Goal: Task Accomplishment & Management: Complete application form

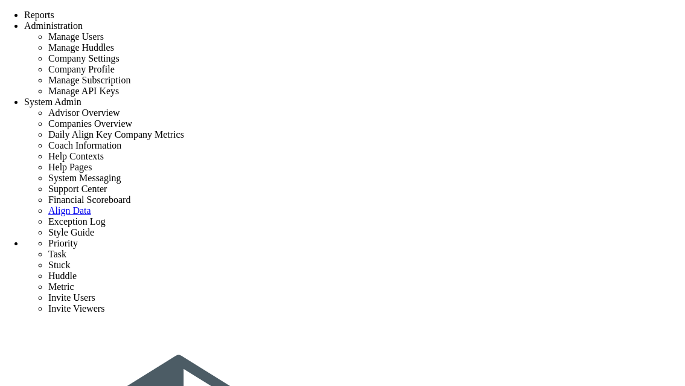
scroll to position [208, 0]
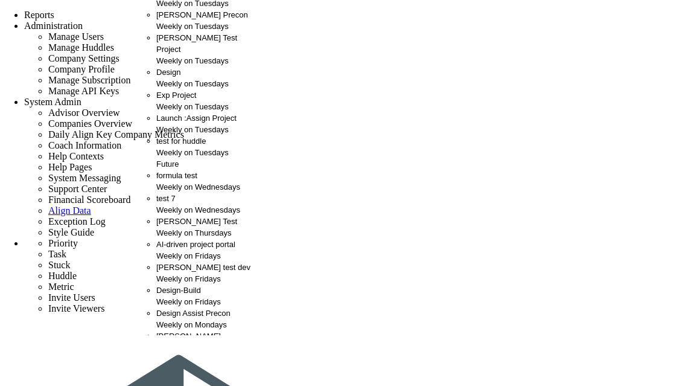
scroll to position [0, 0]
drag, startPoint x: 238, startPoint y: 270, endPoint x: 106, endPoint y: 63, distance: 244.7
click at [209, 284] on div "CMAR test dev Weekly on Fridays" at bounding box center [204, 272] width 97 height 23
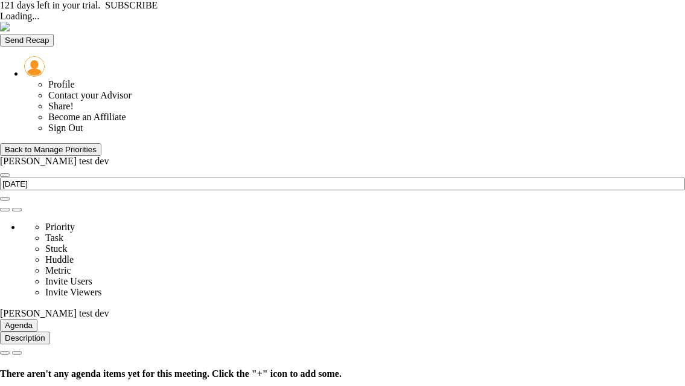
type input "Friday, September 12, 2025"
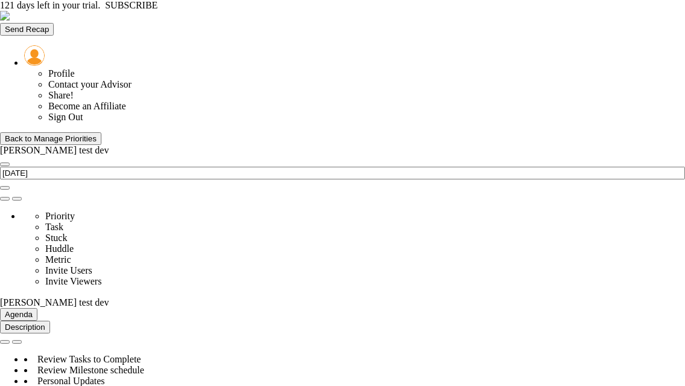
drag, startPoint x: 237, startPoint y: 291, endPoint x: 219, endPoint y: 336, distance: 48.7
click at [75, 134] on div "Back to Manage Priorities" at bounding box center [51, 138] width 92 height 9
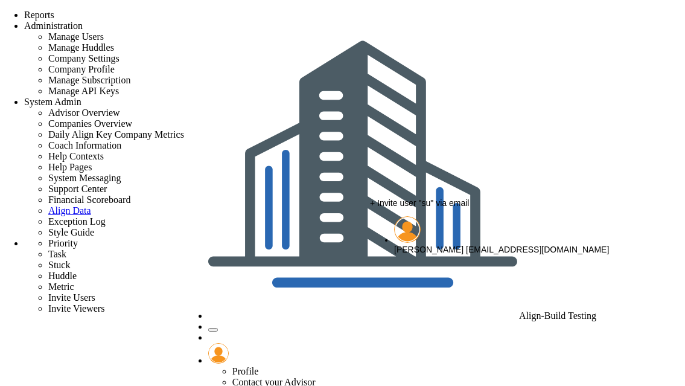
click at [414, 244] on div "[PERSON_NAME] [EMAIL_ADDRESS][DOMAIN_NAME]" at bounding box center [526, 249] width 264 height 10
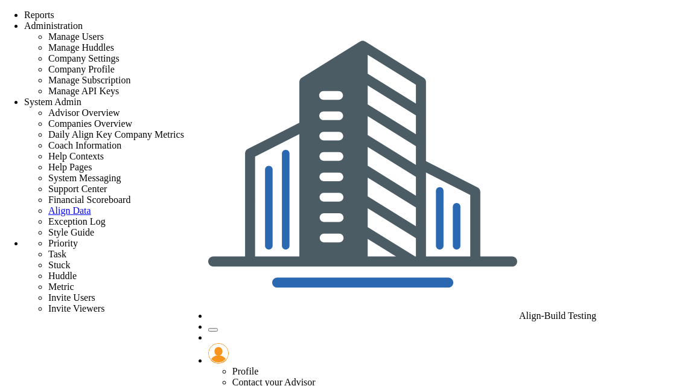
type input "[PERSON_NAME]"
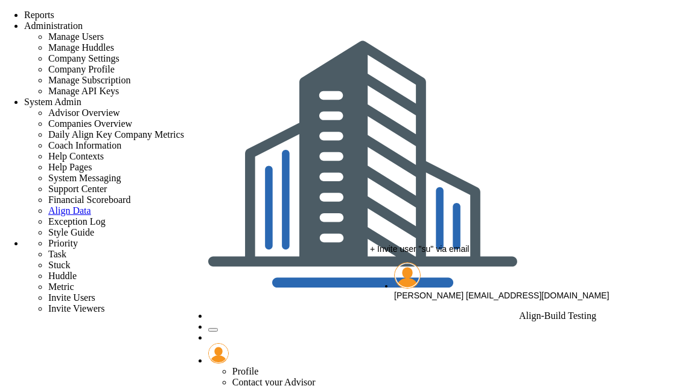
click at [415, 290] on div "[PERSON_NAME] [EMAIL_ADDRESS][DOMAIN_NAME]" at bounding box center [526, 295] width 264 height 10
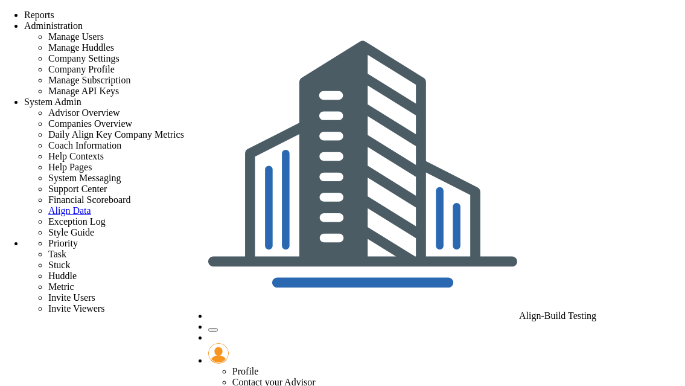
type input "[PERSON_NAME]"
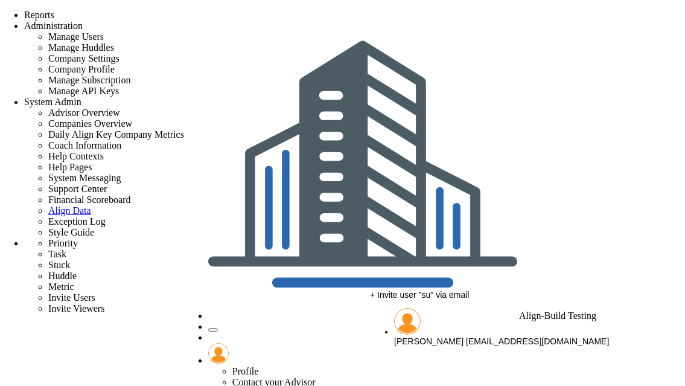
click at [421, 337] on span "[PERSON_NAME]" at bounding box center [428, 342] width 69 height 10
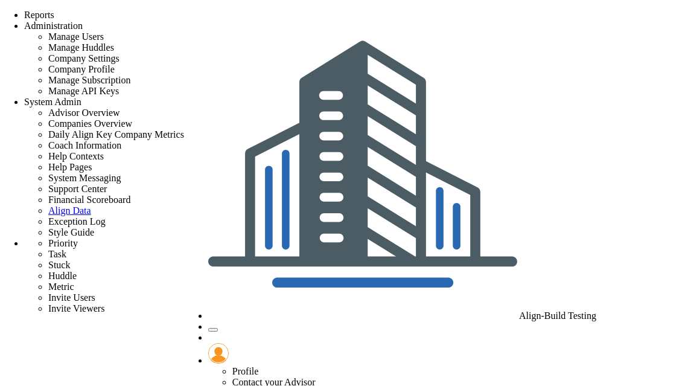
type input "[PERSON_NAME]"
type input "mass delete"
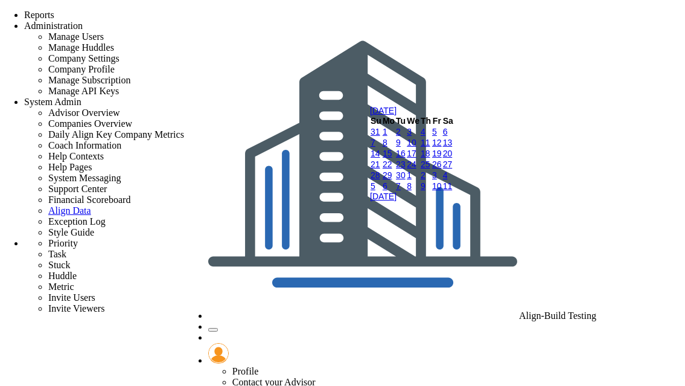
click at [401, 147] on link "9" at bounding box center [398, 143] width 5 height 10
type input "[DATE]"
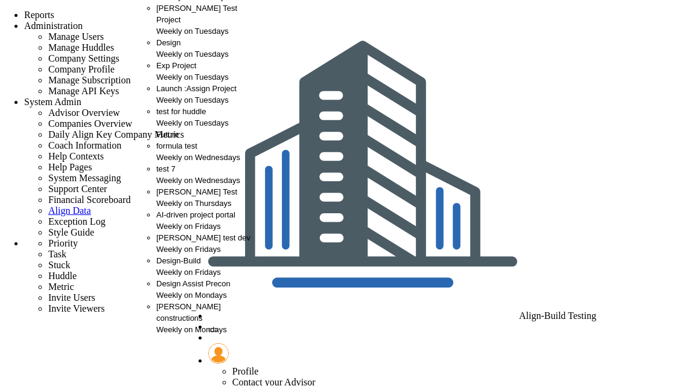
scroll to position [47, 0]
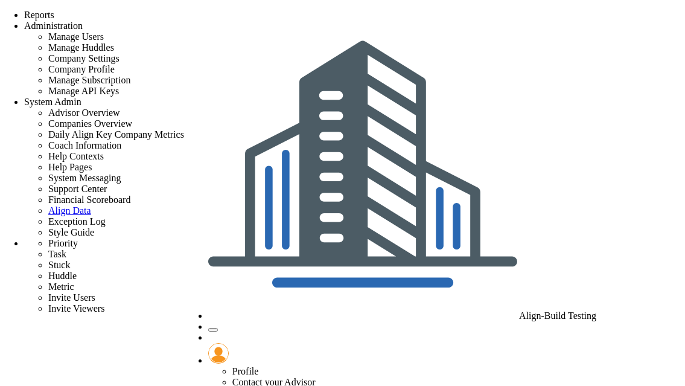
click at [526, 310] on span "Align-Build Testing" at bounding box center [557, 315] width 77 height 10
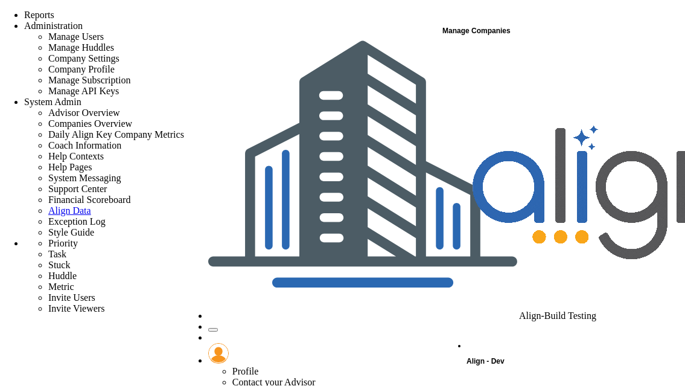
click at [487, 357] on span "Align - Dev" at bounding box center [485, 361] width 38 height 8
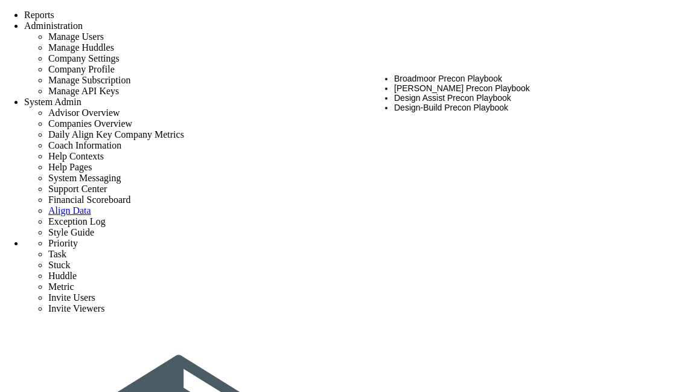
click at [463, 83] on li "[PERSON_NAME] Precon Playbook" at bounding box center [526, 88] width 264 height 10
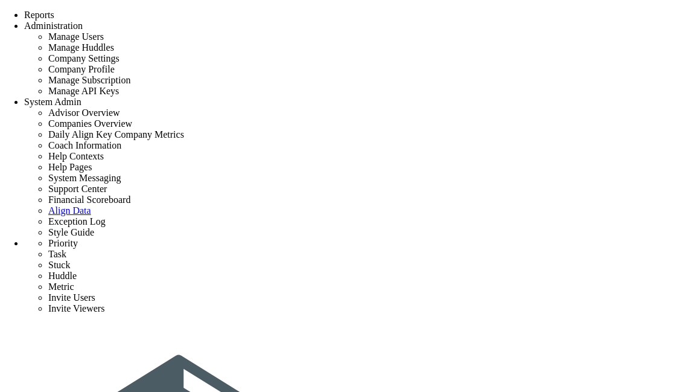
type input "[PERSON_NAME] formula 1"
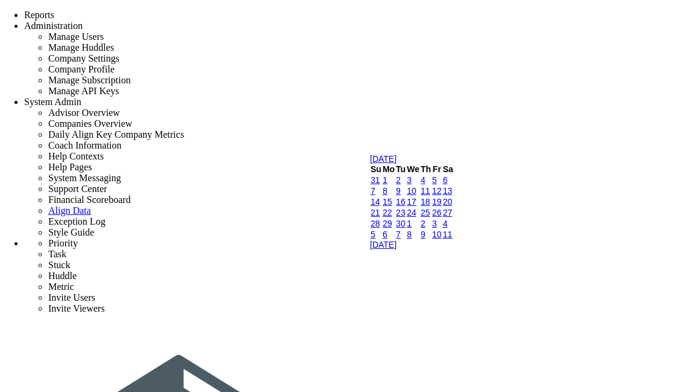
click at [401, 195] on link "9" at bounding box center [398, 191] width 5 height 10
type input "[DATE]"
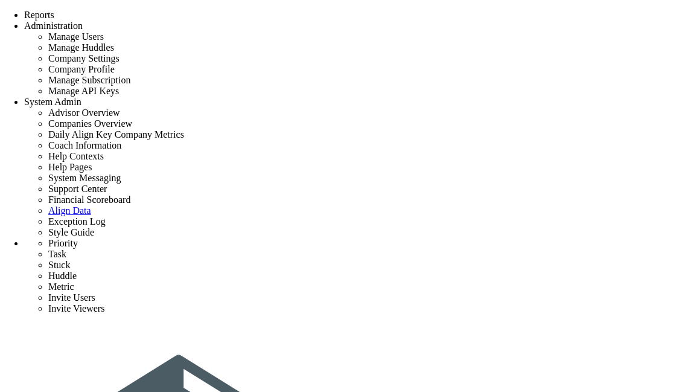
scroll to position [121, 0]
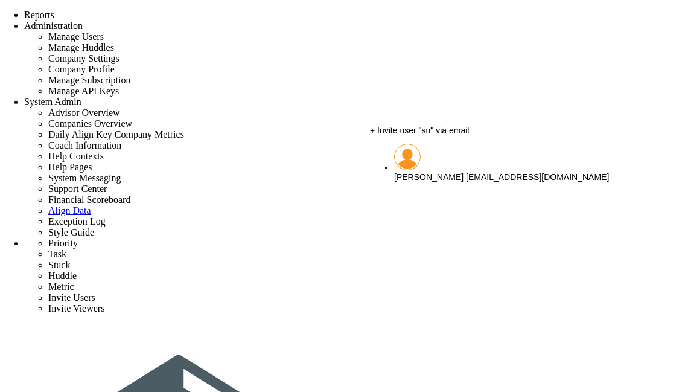
click at [417, 160] on li "[PERSON_NAME] [EMAIL_ADDRESS][DOMAIN_NAME]" at bounding box center [526, 163] width 264 height 38
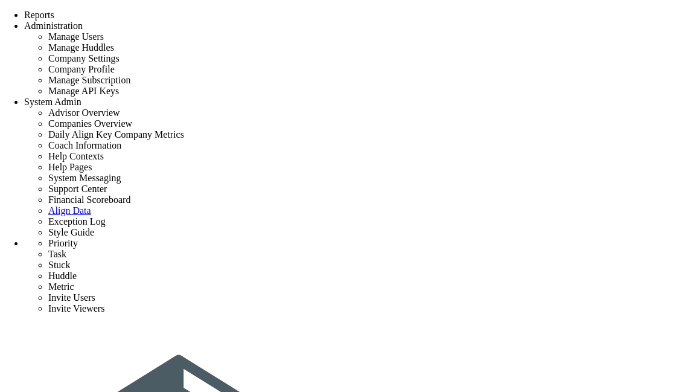
type input "[PERSON_NAME]"
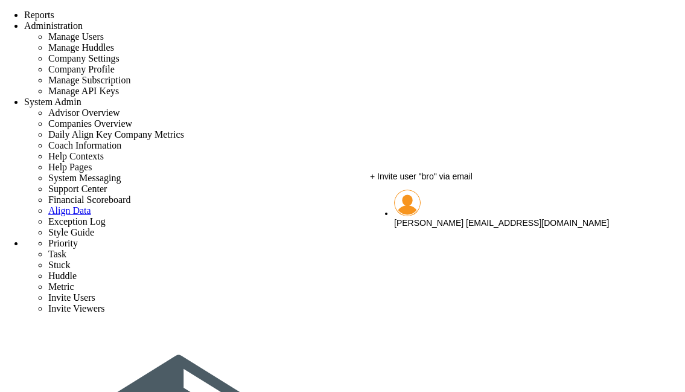
click at [417, 218] on span "[PERSON_NAME]" at bounding box center [428, 223] width 69 height 10
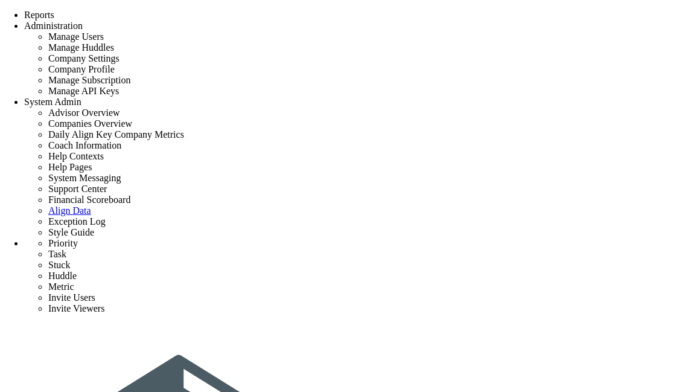
type input "[PERSON_NAME]"
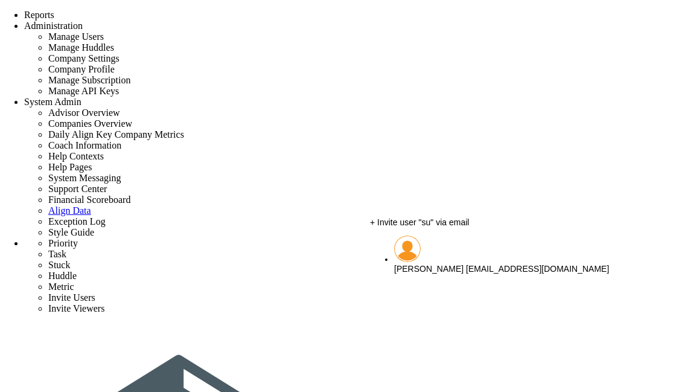
click at [415, 264] on span "[PERSON_NAME]" at bounding box center [428, 269] width 69 height 10
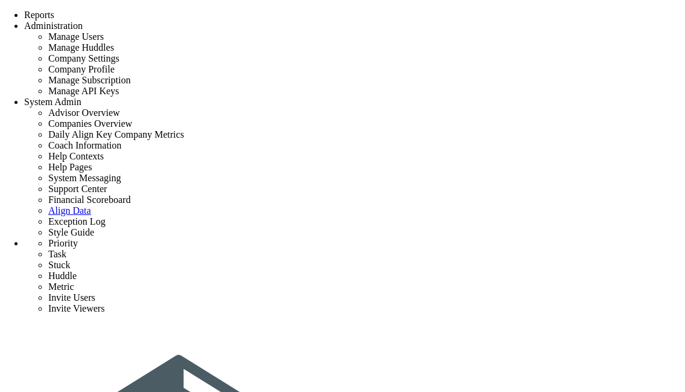
type input "[PERSON_NAME]"
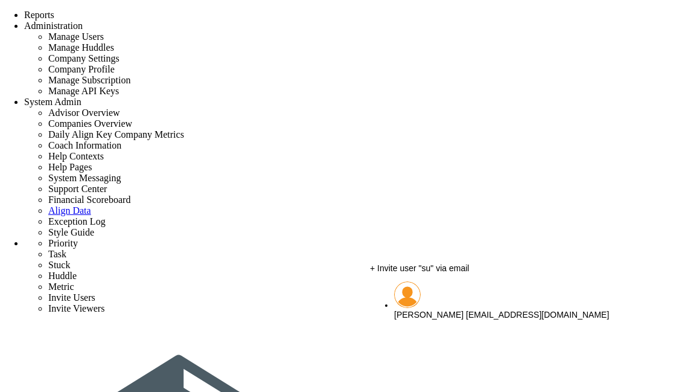
click at [434, 298] on li "[PERSON_NAME] [EMAIL_ADDRESS][DOMAIN_NAME]" at bounding box center [526, 300] width 264 height 38
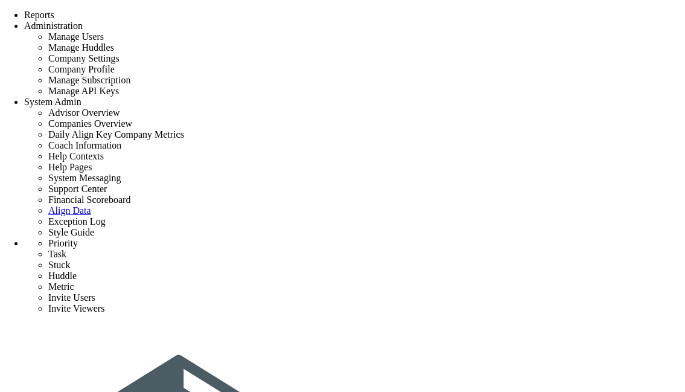
type input "[PERSON_NAME]"
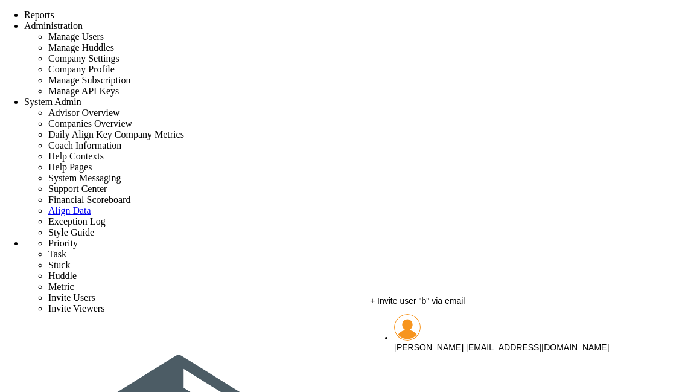
scroll to position [135, 0]
click at [407, 342] on div "[PERSON_NAME] [EMAIL_ADDRESS][DOMAIN_NAME]" at bounding box center [526, 347] width 264 height 10
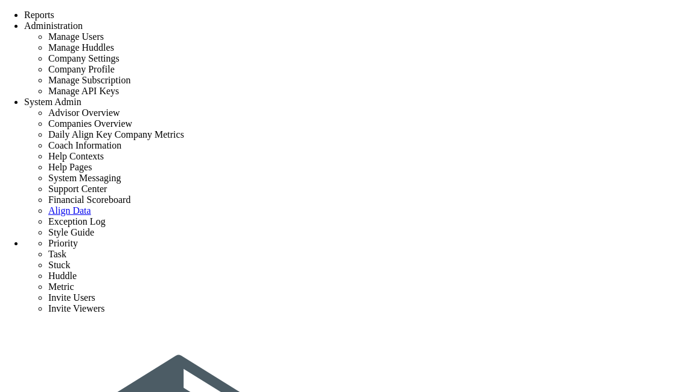
scroll to position [134, 0]
type input "[PERSON_NAME]"
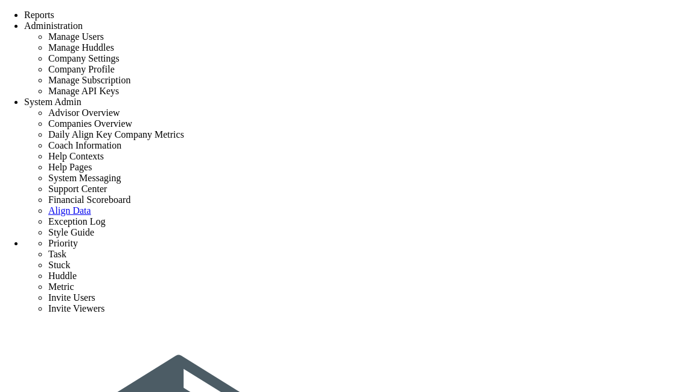
checkbox input "false"
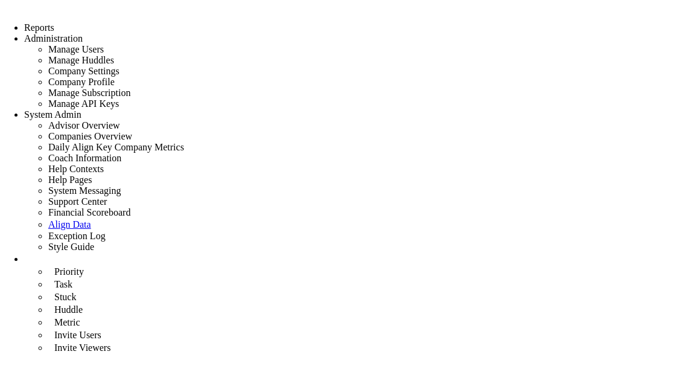
radio input "true"
type input "Latest Cost Projection - [PERSON_NAME] formula 1"
type input "Latest-Cost-Projection---[PERSON_NAME]-formula-1"
type input "0"
type input "[PERSON_NAME]"
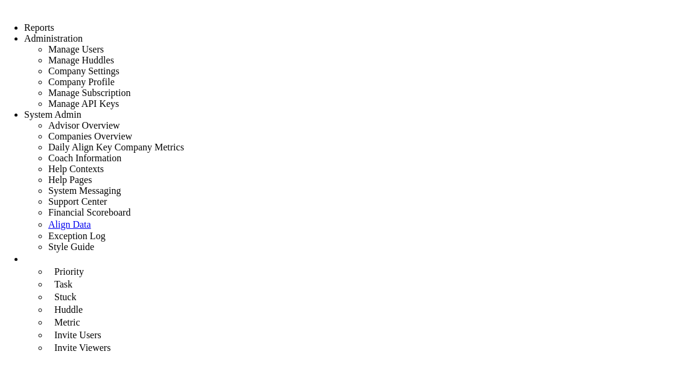
type input "1"
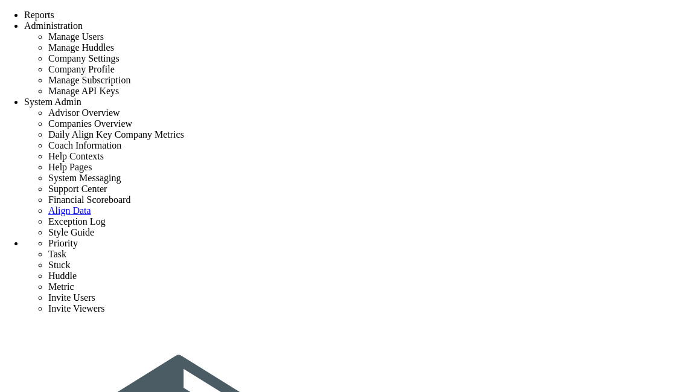
scroll to position [7239, 0]
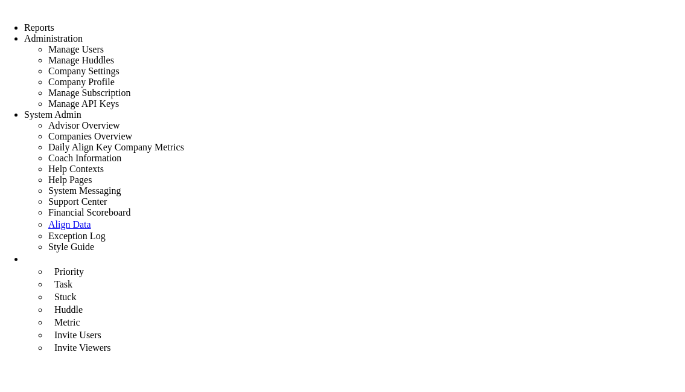
type input "Owner-Approved Budget - [PERSON_NAME] formula 1"
type input "Owner-Approved-Budget---[PERSON_NAME]-formula-1"
type input "0"
type input "[PERSON_NAME]"
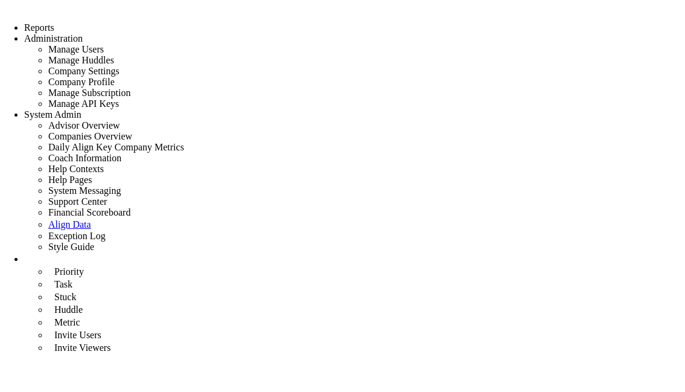
type input "2"
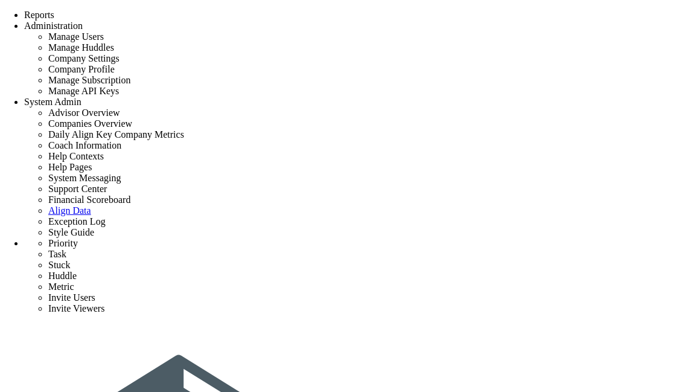
scroll to position [3619, 0]
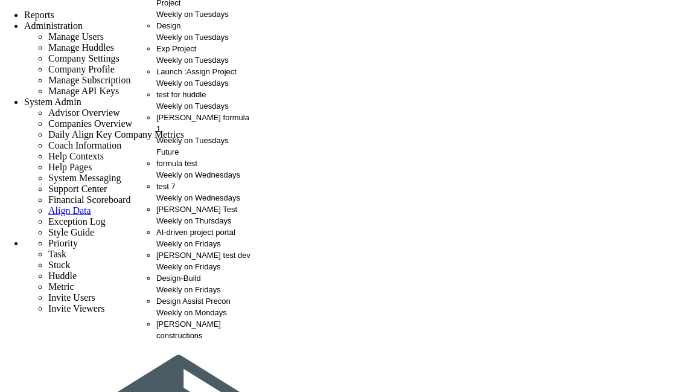
scroll to position [78, 0]
click at [182, 133] on span "[PERSON_NAME] formula 1" at bounding box center [202, 123] width 93 height 21
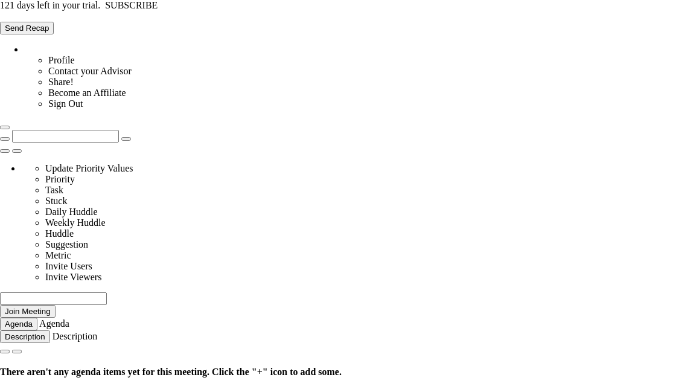
type input "[DATE]"
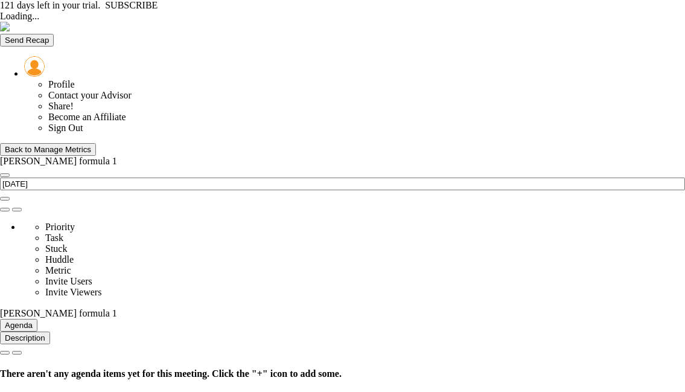
type input "[DATE]"
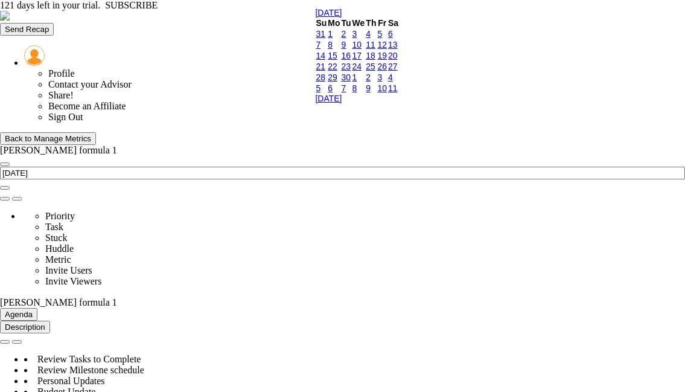
click at [398, 49] on link "13" at bounding box center [393, 45] width 10 height 10
